Goal: Task Accomplishment & Management: Manage account settings

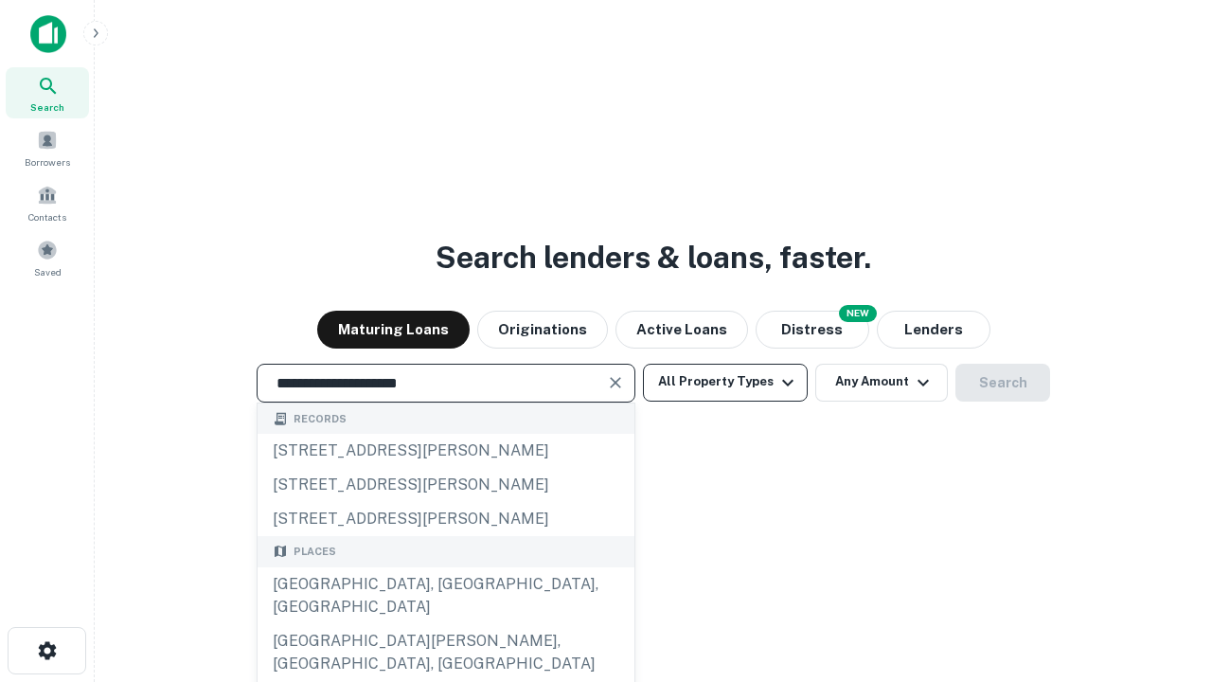
click at [445, 624] on div "Santa Monica, CA, USA" at bounding box center [445, 595] width 377 height 57
type input "**********"
click at [725, 381] on button "All Property Types" at bounding box center [725, 383] width 165 height 38
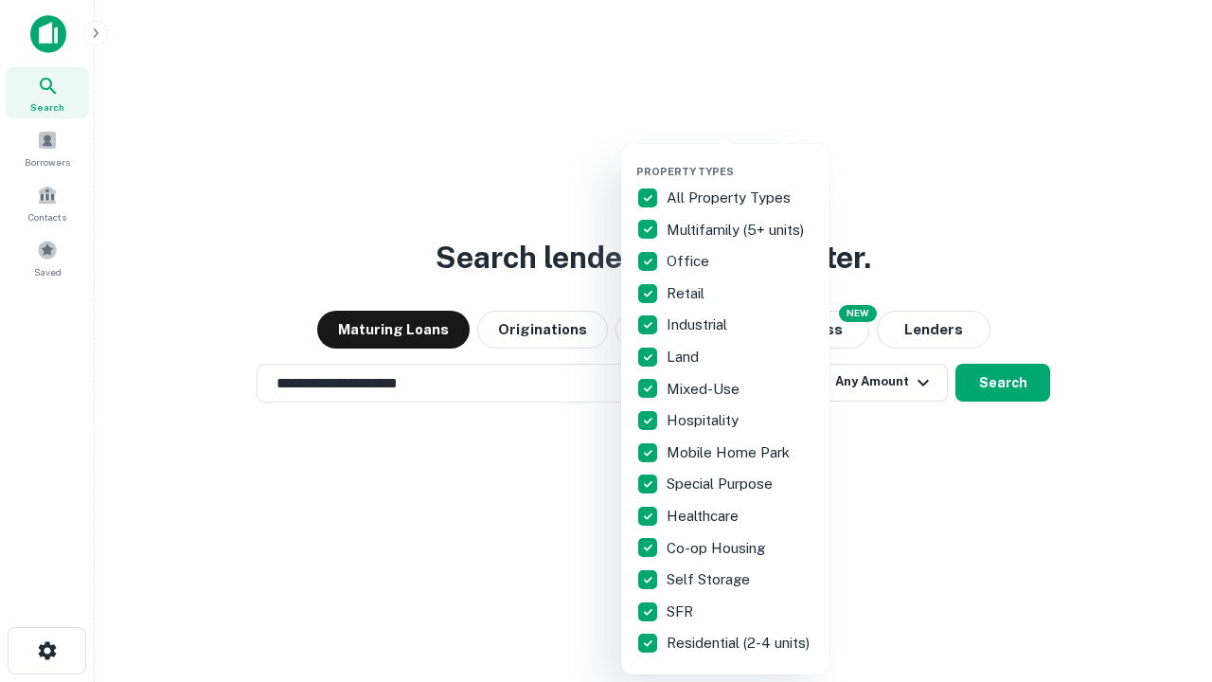
click at [740, 159] on button "button" at bounding box center [740, 159] width 208 height 1
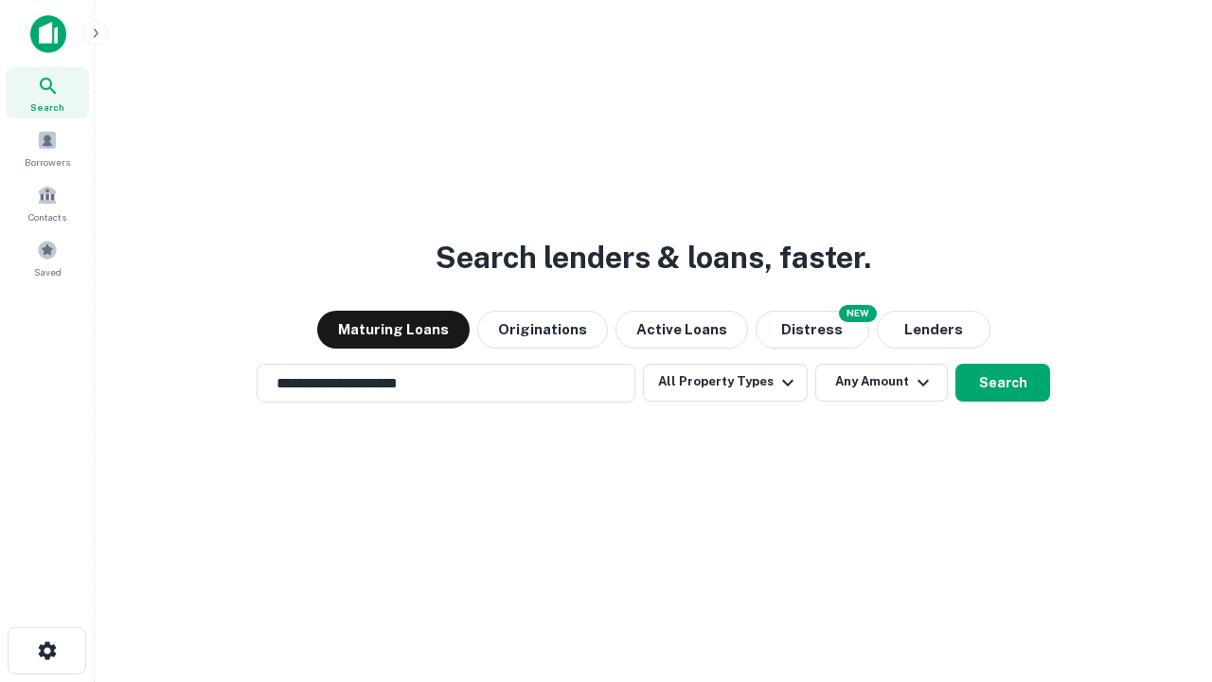
scroll to position [11, 228]
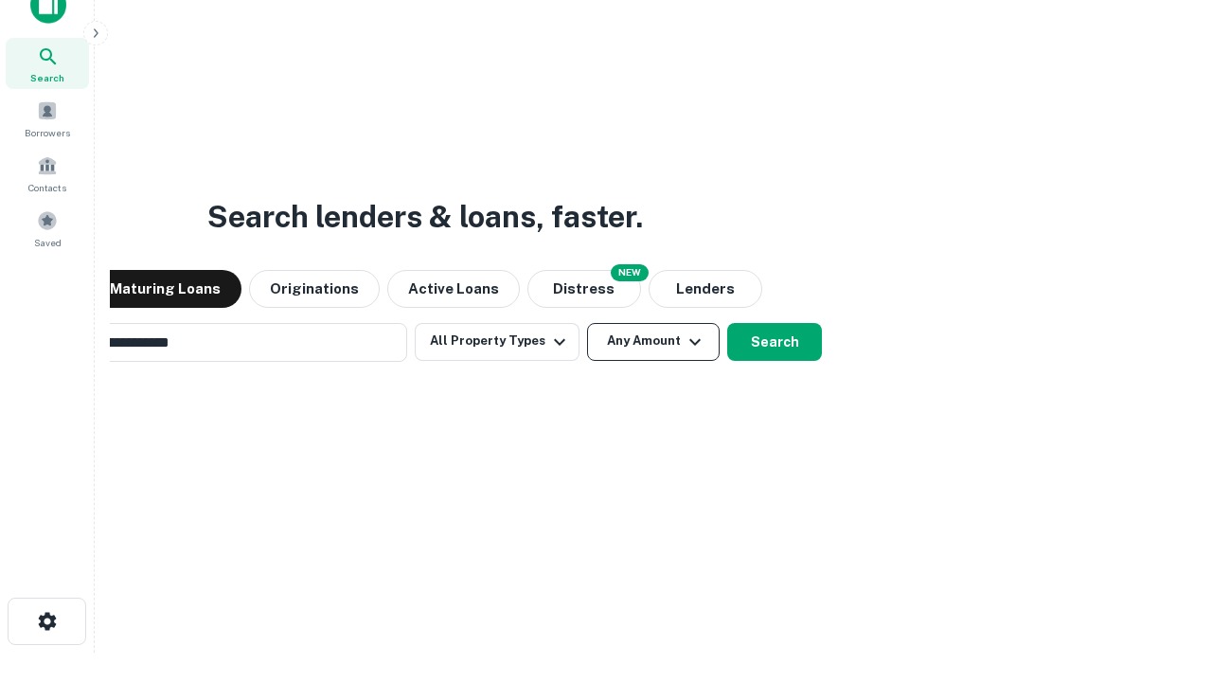
click at [587, 323] on button "Any Amount" at bounding box center [653, 342] width 133 height 38
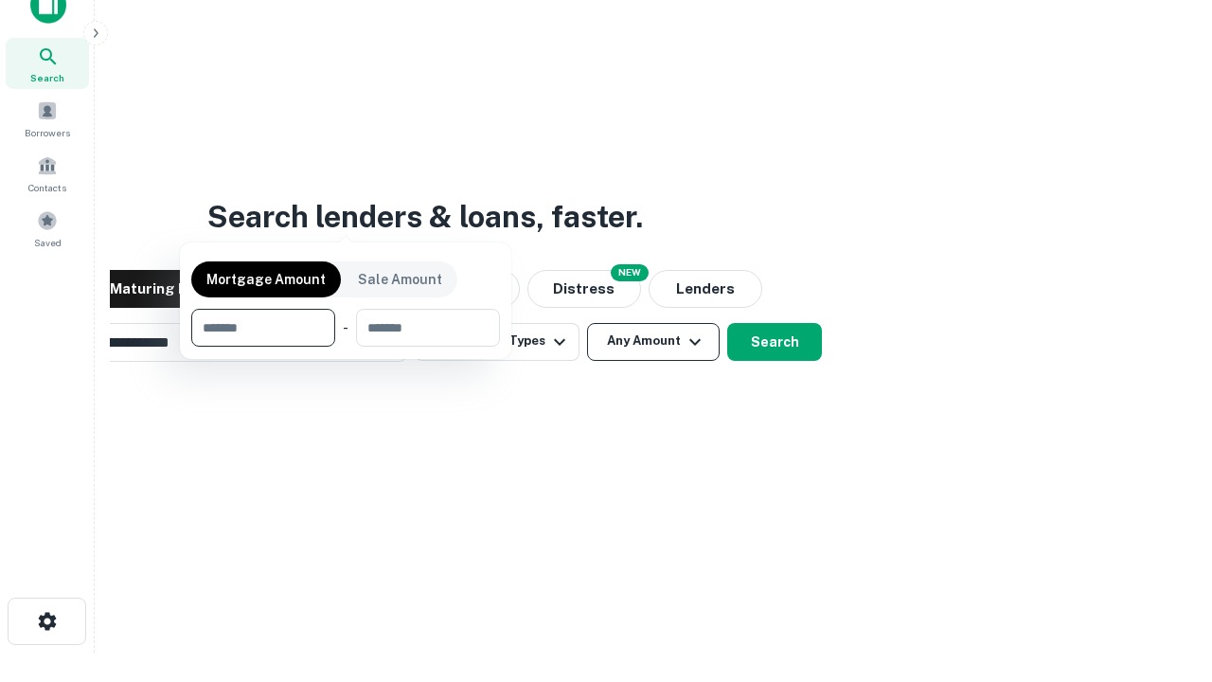
scroll to position [30, 0]
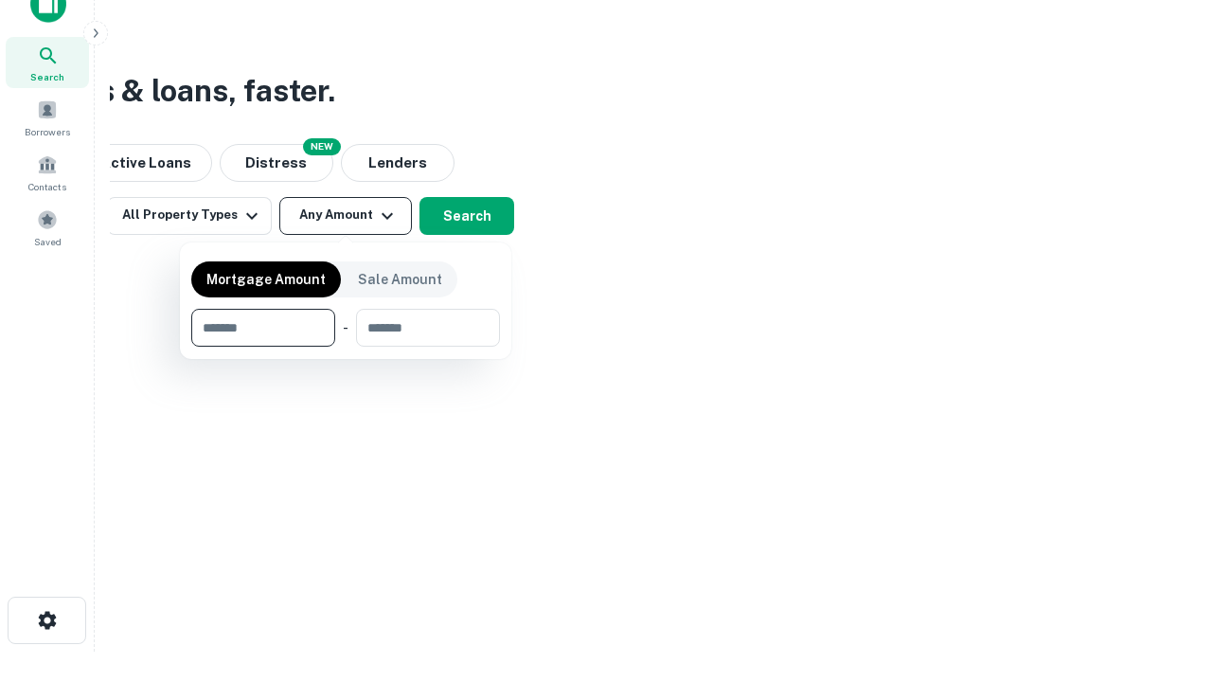
type input "*******"
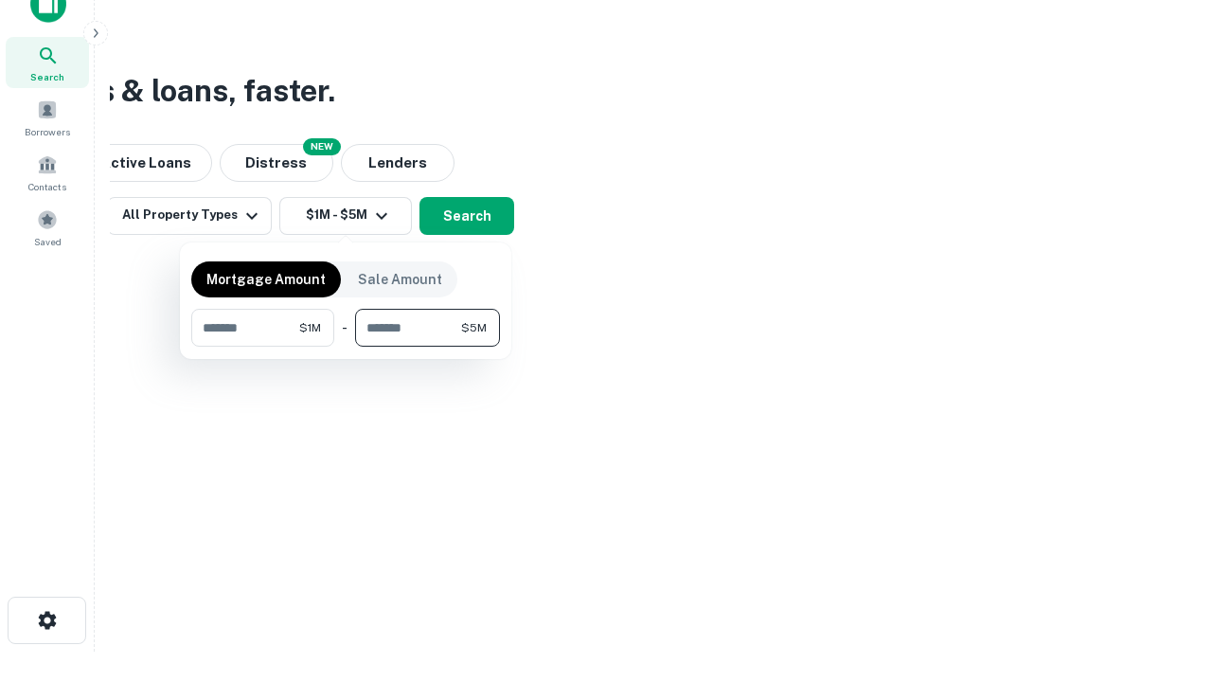
type input "*******"
click at [346, 346] on button "button" at bounding box center [345, 346] width 309 height 1
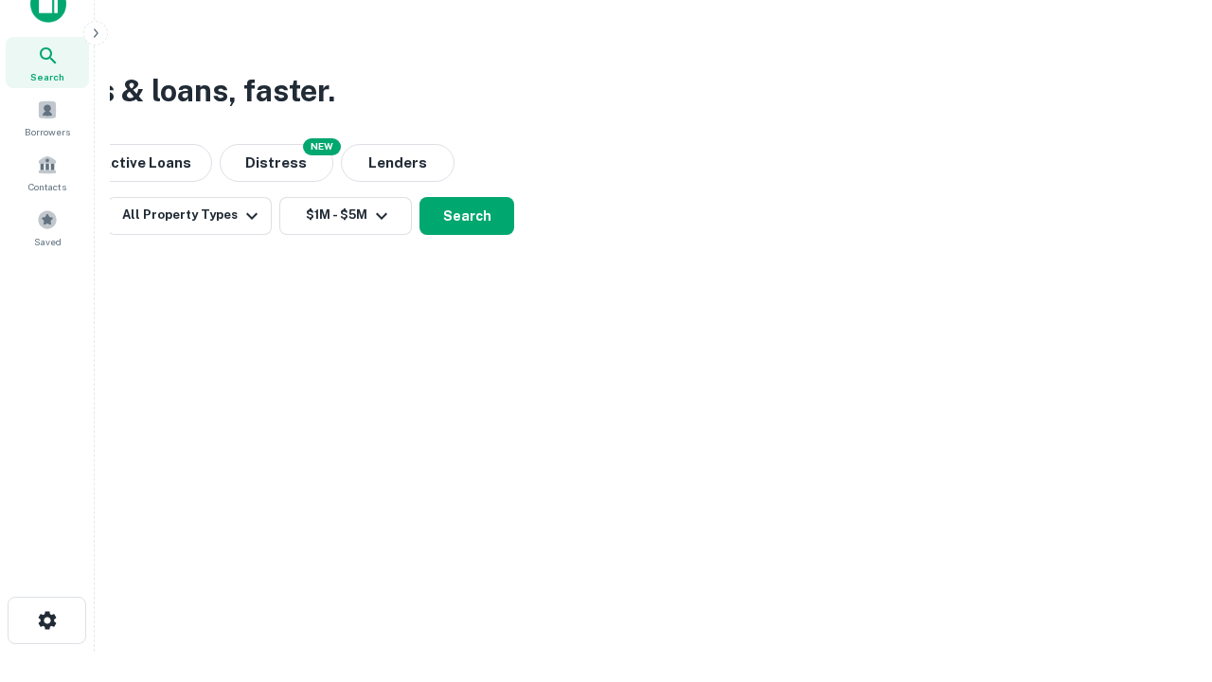
scroll to position [29, 0]
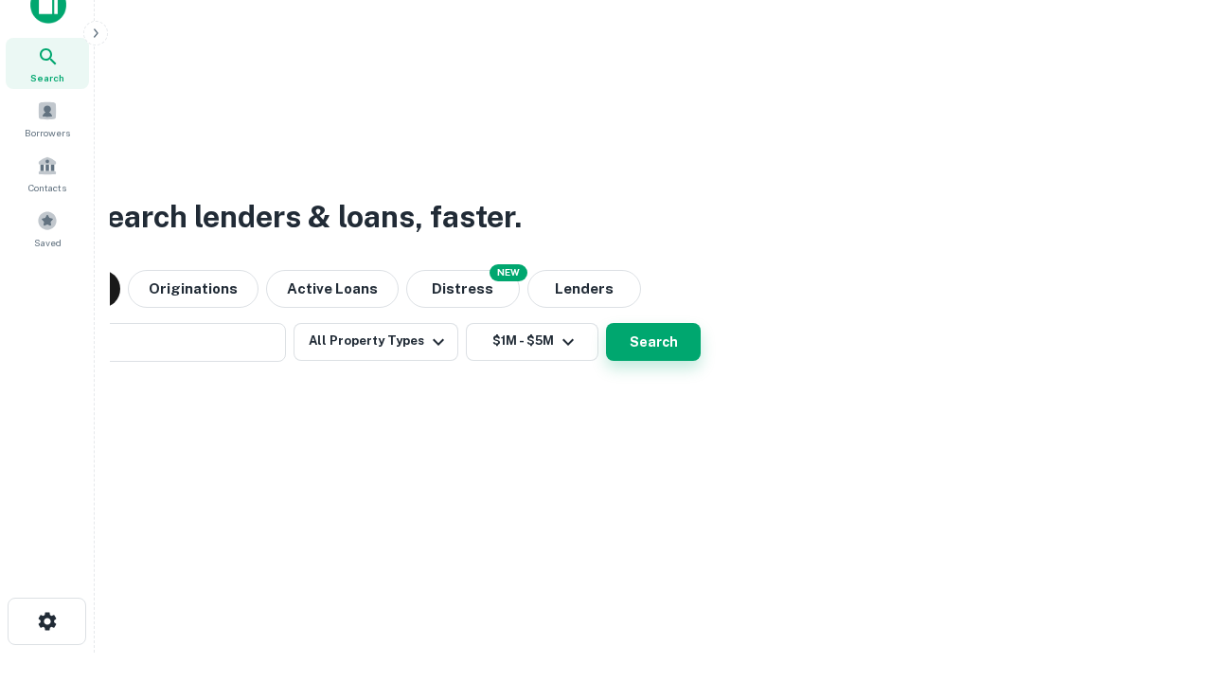
click at [653, 341] on button "Search" at bounding box center [653, 342] width 95 height 38
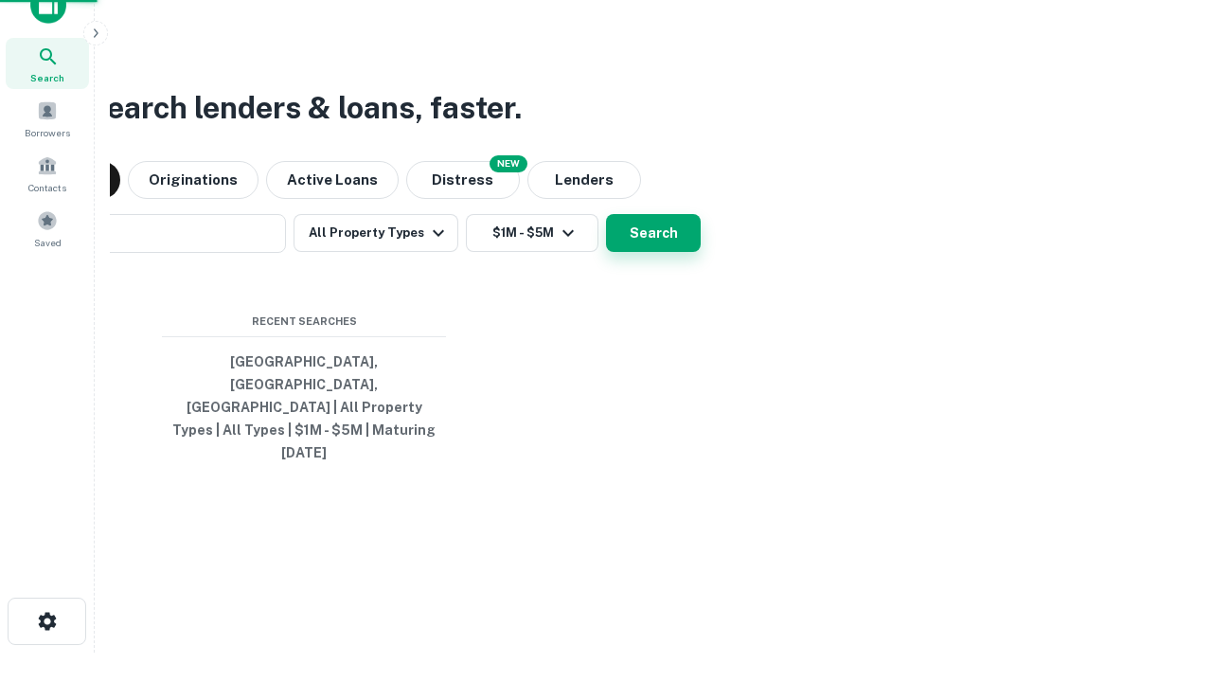
scroll to position [0, 349]
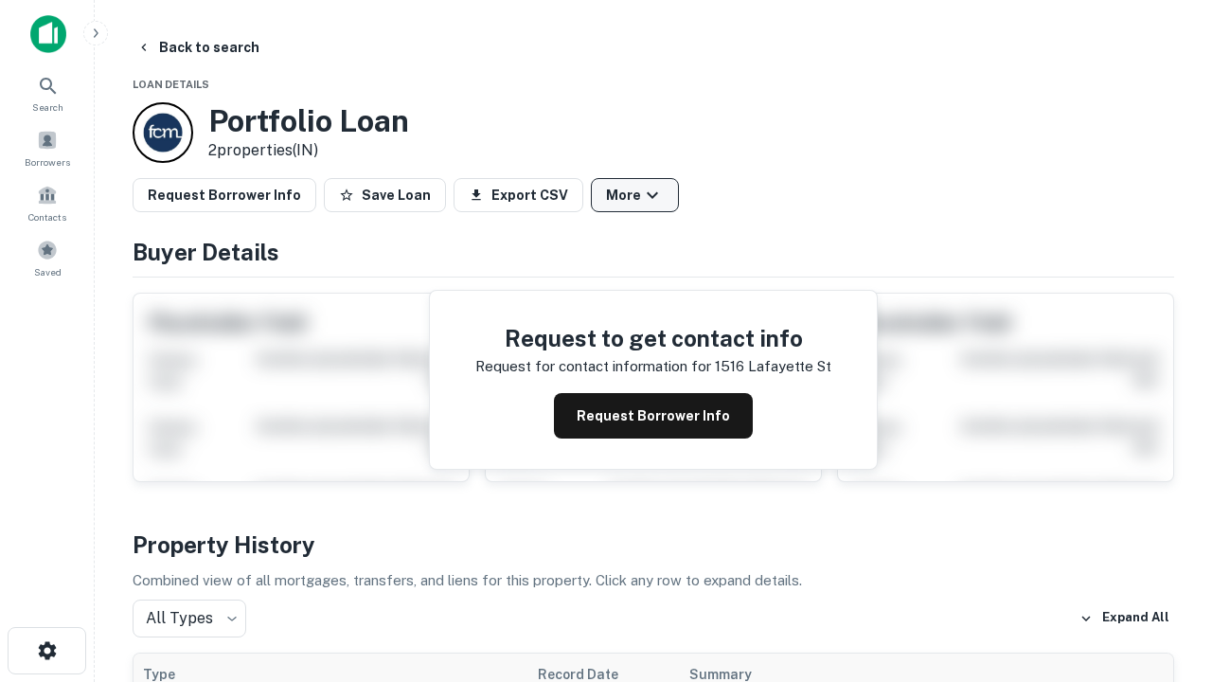
click at [634, 195] on button "More" at bounding box center [635, 195] width 88 height 34
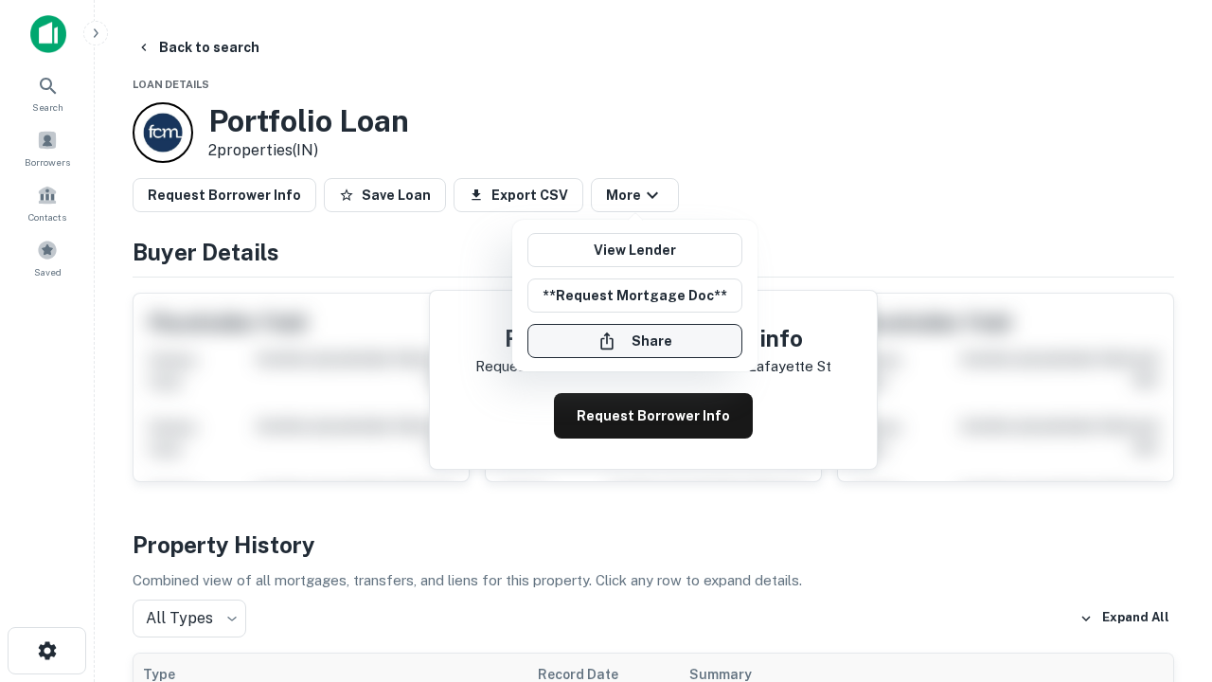
click at [634, 341] on button "Share" at bounding box center [634, 341] width 215 height 34
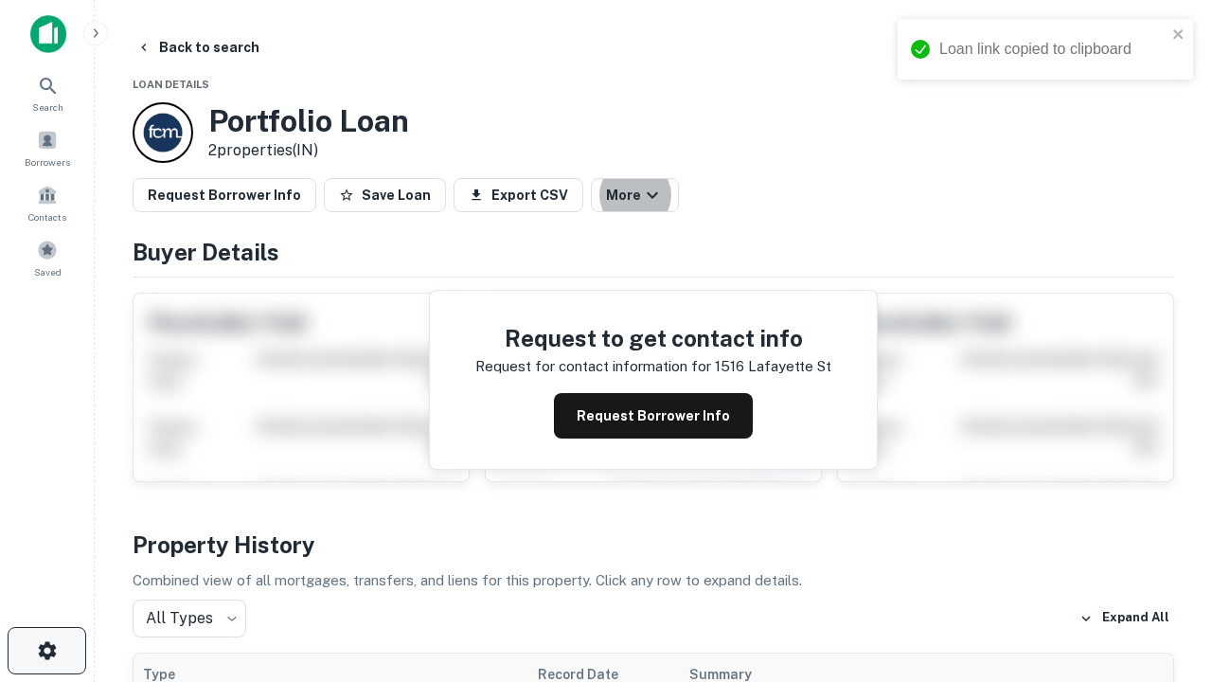
click at [46, 650] on icon "button" at bounding box center [47, 650] width 23 height 23
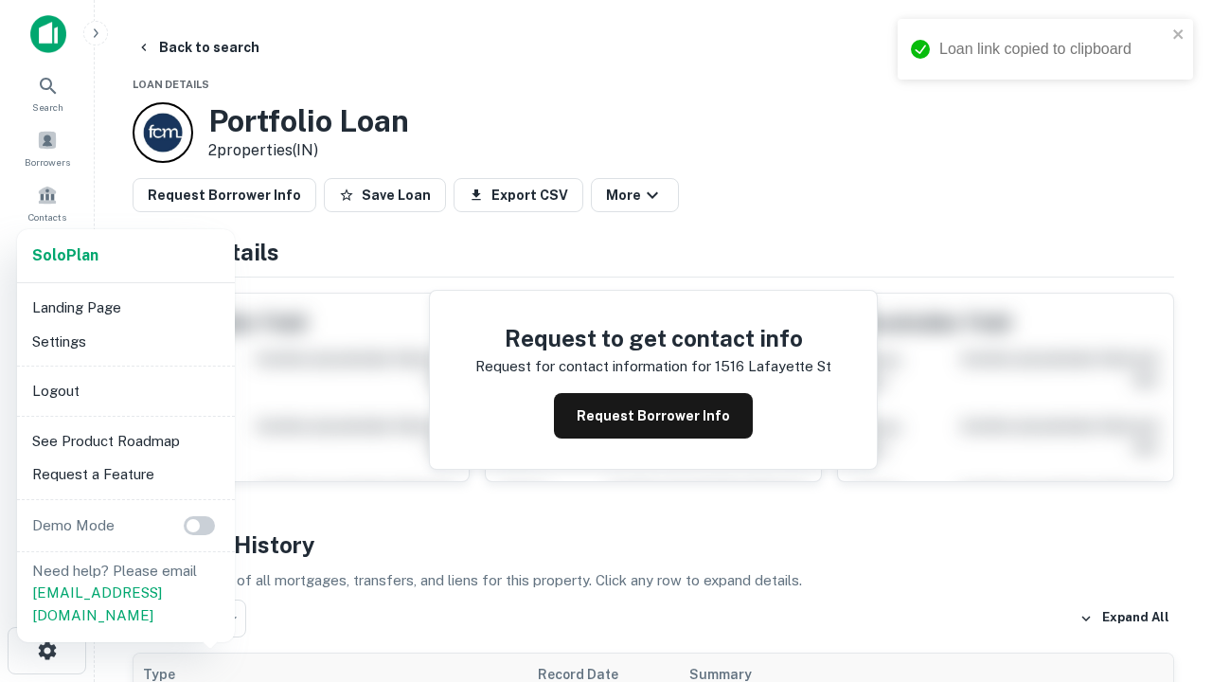
click at [125, 390] on li "Logout" at bounding box center [126, 391] width 203 height 34
